Goal: Register for event/course

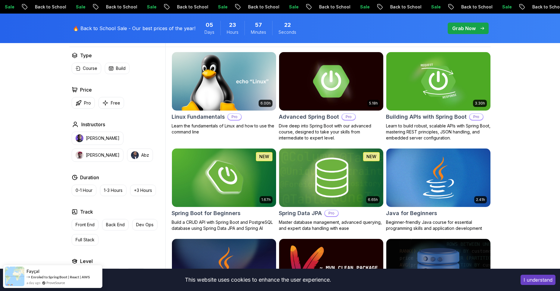
scroll to position [181, 0]
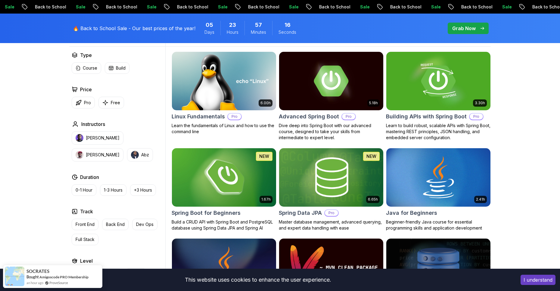
click at [202, 209] on h2 "Spring Boot for Beginners" at bounding box center [206, 213] width 69 height 8
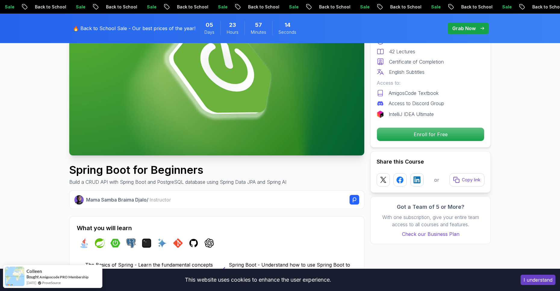
scroll to position [90, 0]
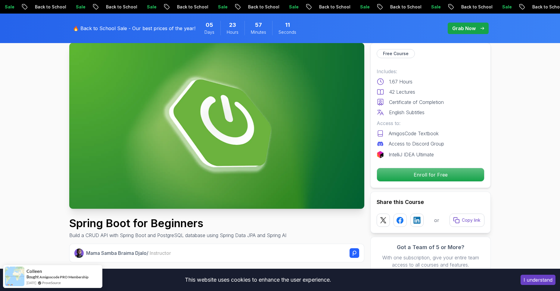
scroll to position [30, 0]
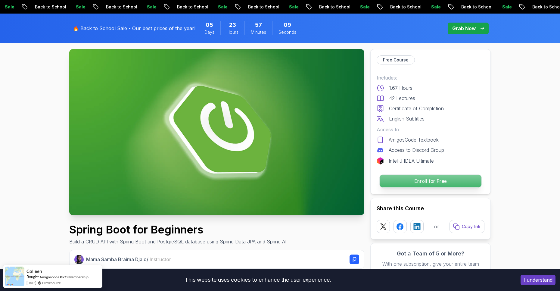
click at [397, 181] on p "Enroll for Free" at bounding box center [431, 181] width 102 height 13
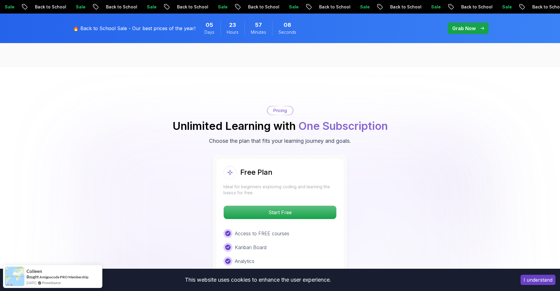
scroll to position [1226, 0]
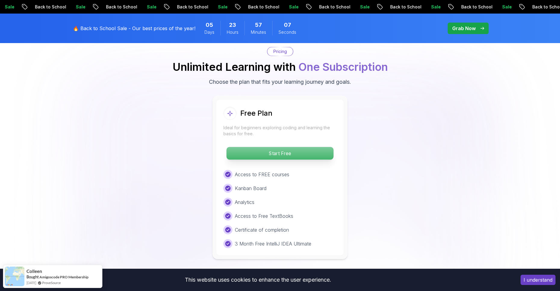
click at [251, 149] on p "Start Free" at bounding box center [280, 153] width 107 height 13
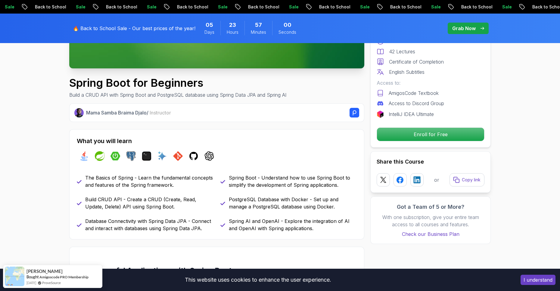
scroll to position [181, 0]
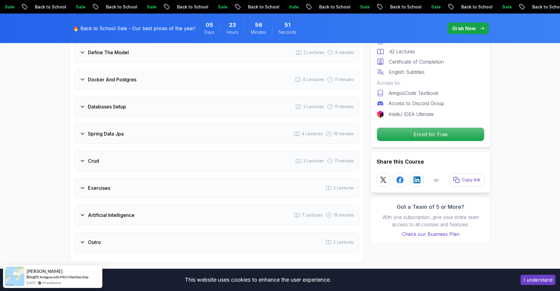
click at [139, 160] on div "Crud 3 Lectures 11 minutes" at bounding box center [216, 161] width 285 height 20
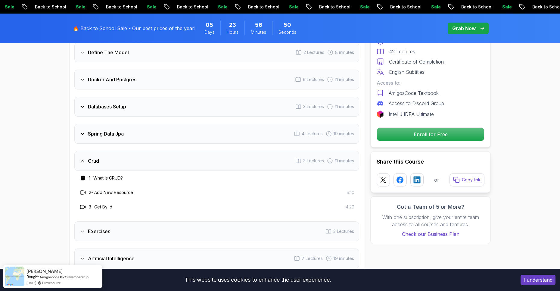
click at [112, 156] on div "Crud 3 Lectures 11 minutes" at bounding box center [216, 161] width 285 height 20
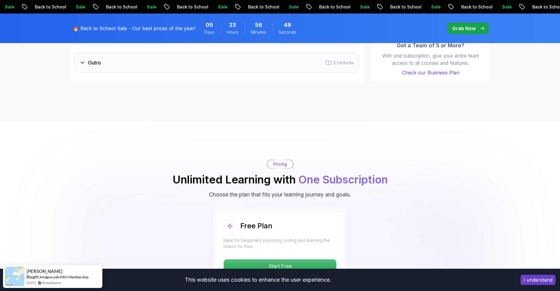
scroll to position [1086, 0]
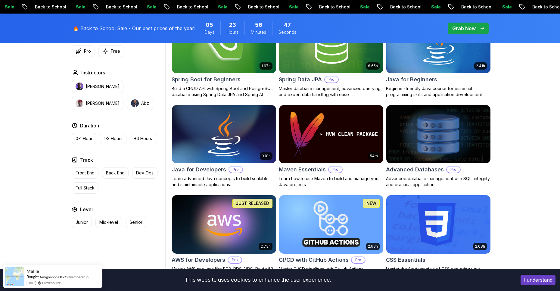
scroll to position [331, 0]
